Goal: Find specific page/section: Find specific page/section

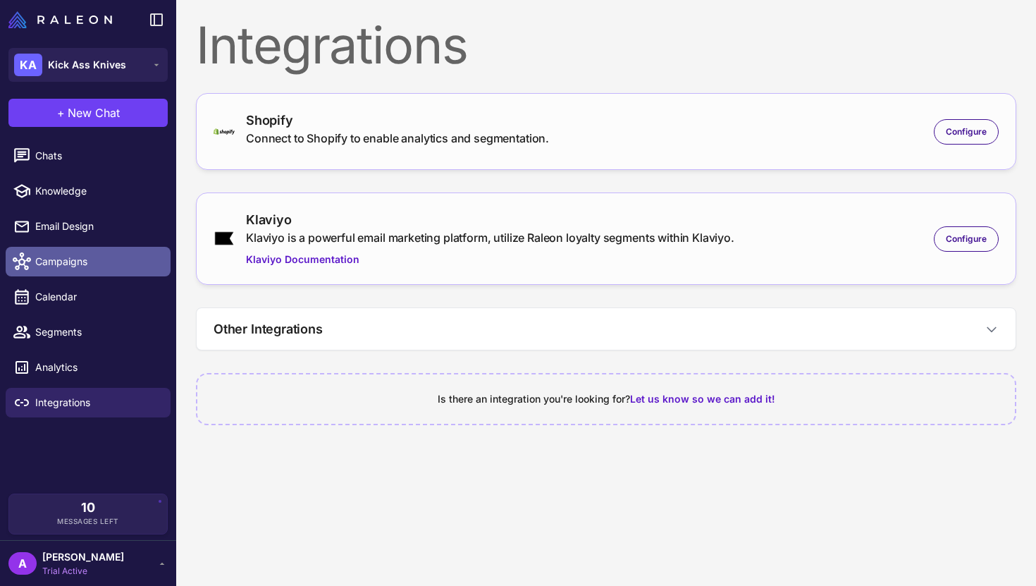
click at [103, 259] on span "Campaigns" at bounding box center [97, 262] width 124 height 16
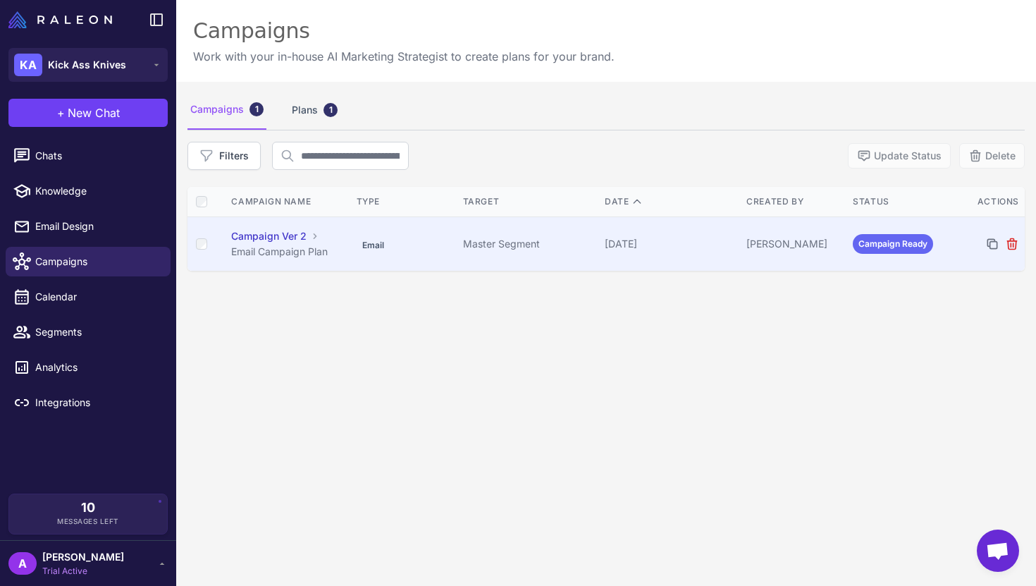
click at [372, 230] on td "Email" at bounding box center [404, 244] width 106 height 54
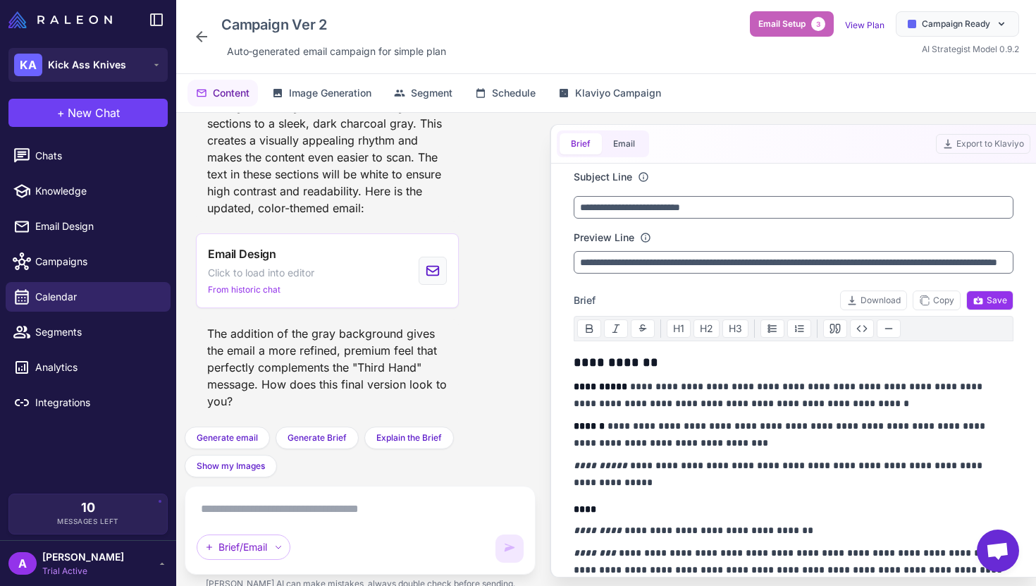
scroll to position [23120, 0]
click at [421, 413] on div "The addition of the gray background gives the email a more refined, premium fee…" at bounding box center [327, 367] width 263 height 96
